Goal: Task Accomplishment & Management: Use online tool/utility

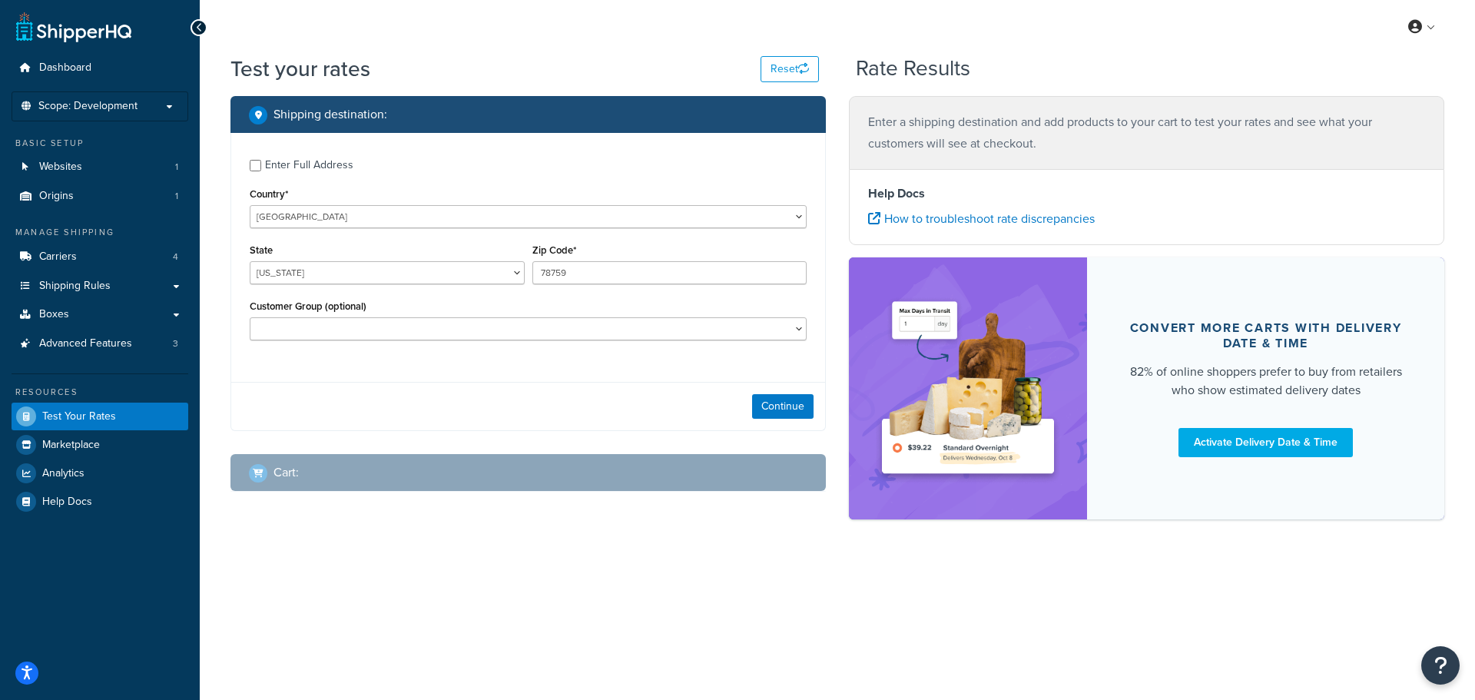
select select "[GEOGRAPHIC_DATA]"
click at [123, 283] on link "Shipping Rules" at bounding box center [100, 286] width 177 height 28
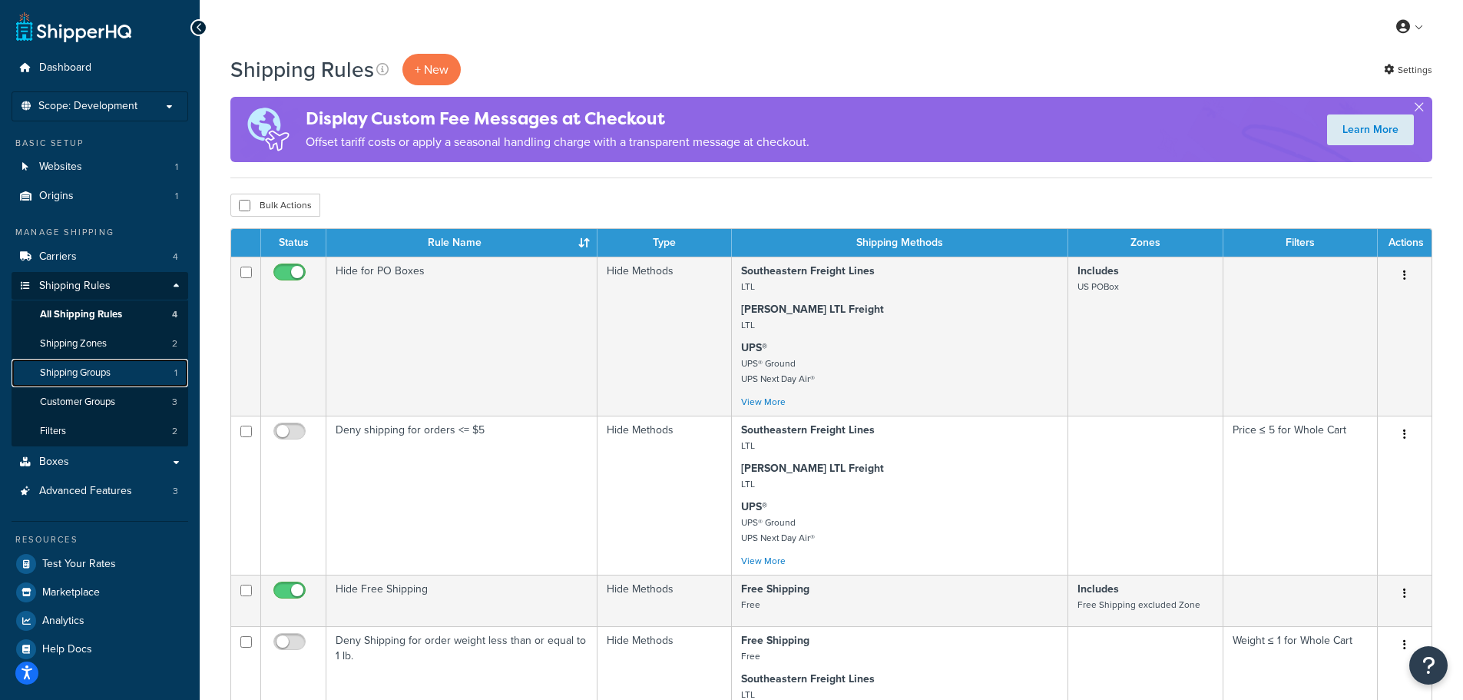
click at [108, 379] on span "Shipping Groups" at bounding box center [75, 372] width 71 height 13
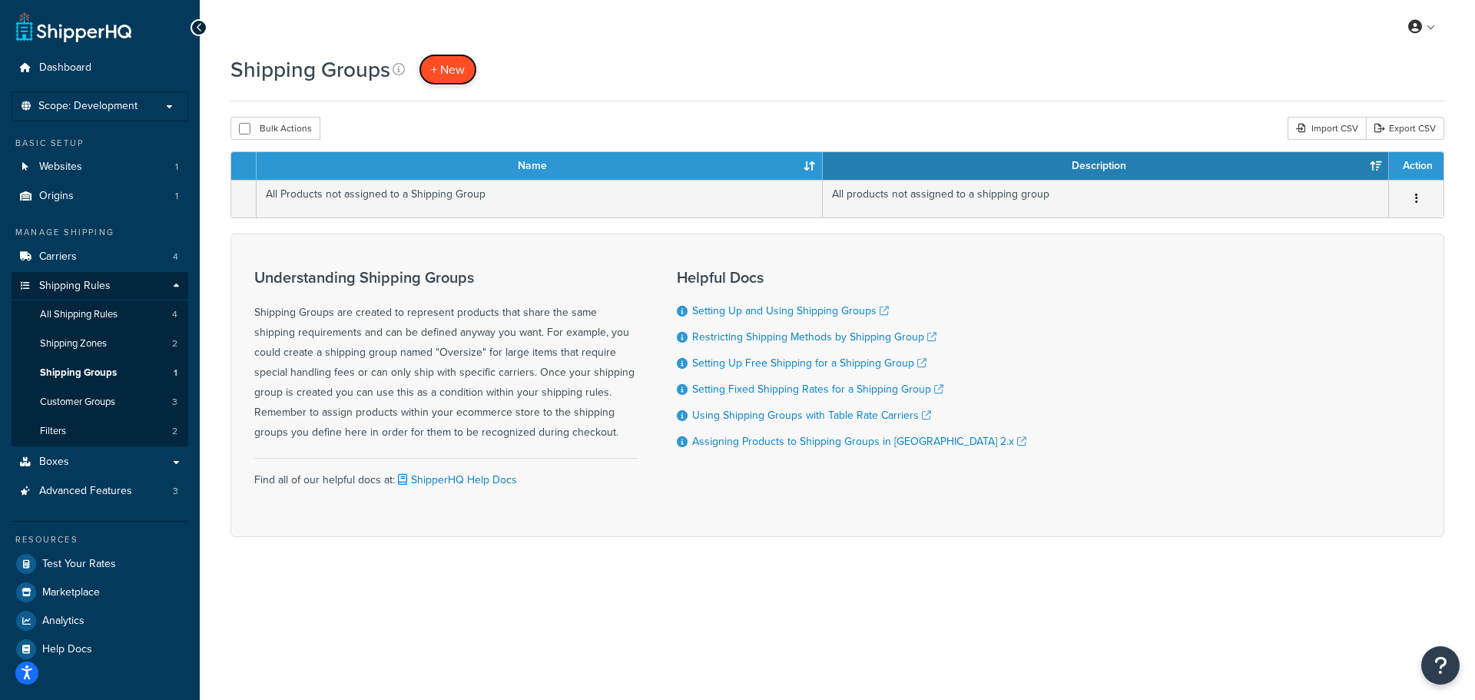
click at [456, 71] on span "+ New" at bounding box center [448, 70] width 34 height 18
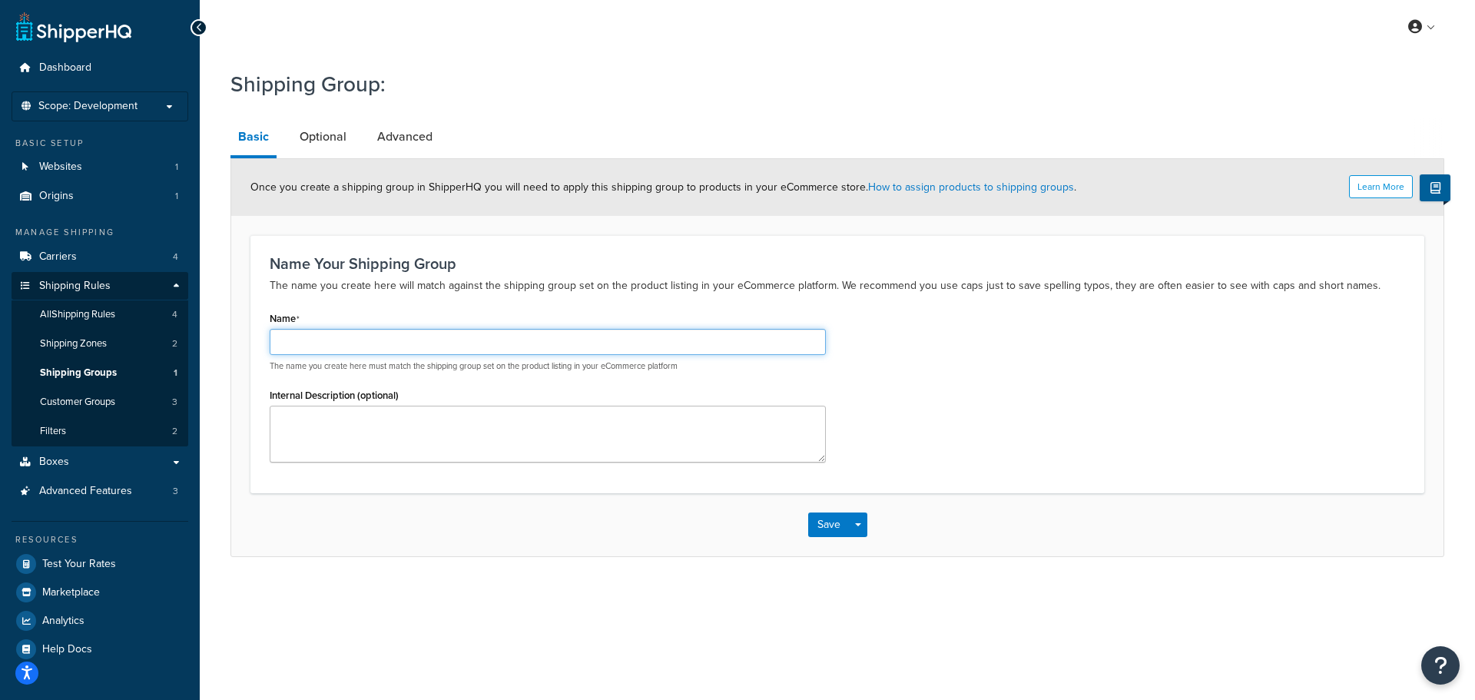
click at [340, 348] on input "Name" at bounding box center [548, 342] width 556 height 26
